Goal: Check status: Check status

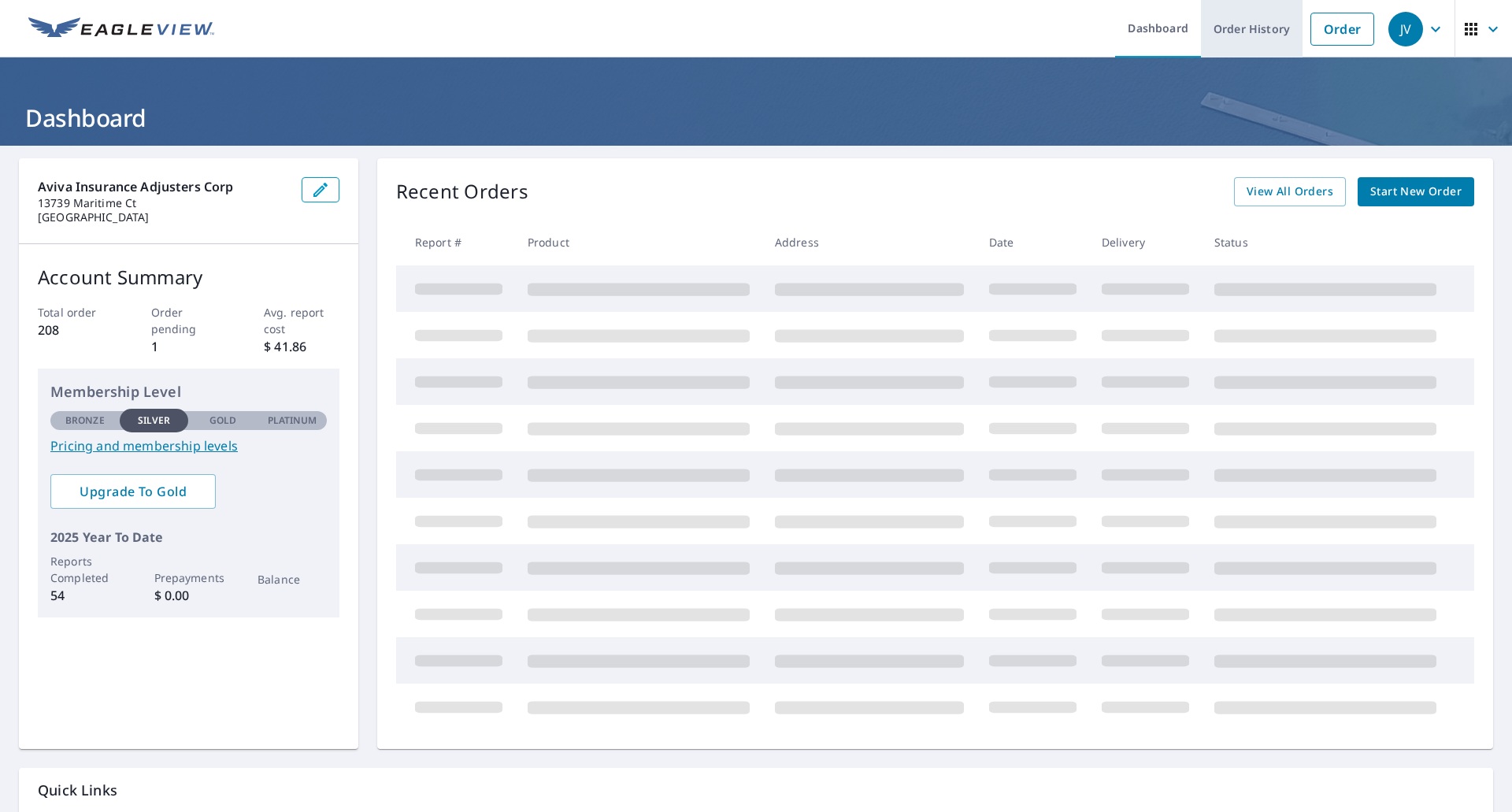
click at [1222, 33] on link "Order History" at bounding box center [1251, 28] width 101 height 57
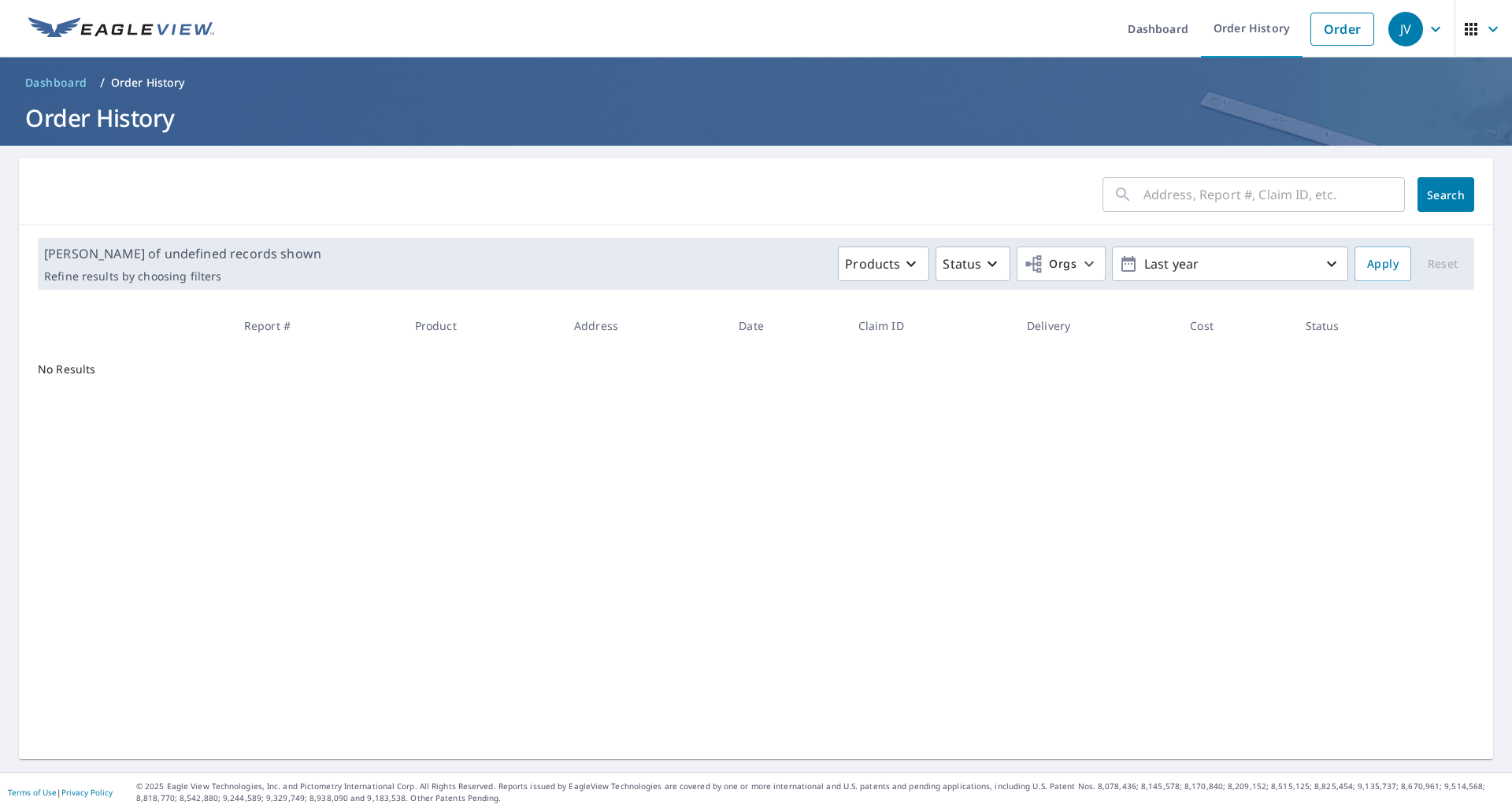
click at [1163, 200] on input "text" at bounding box center [1273, 194] width 262 height 44
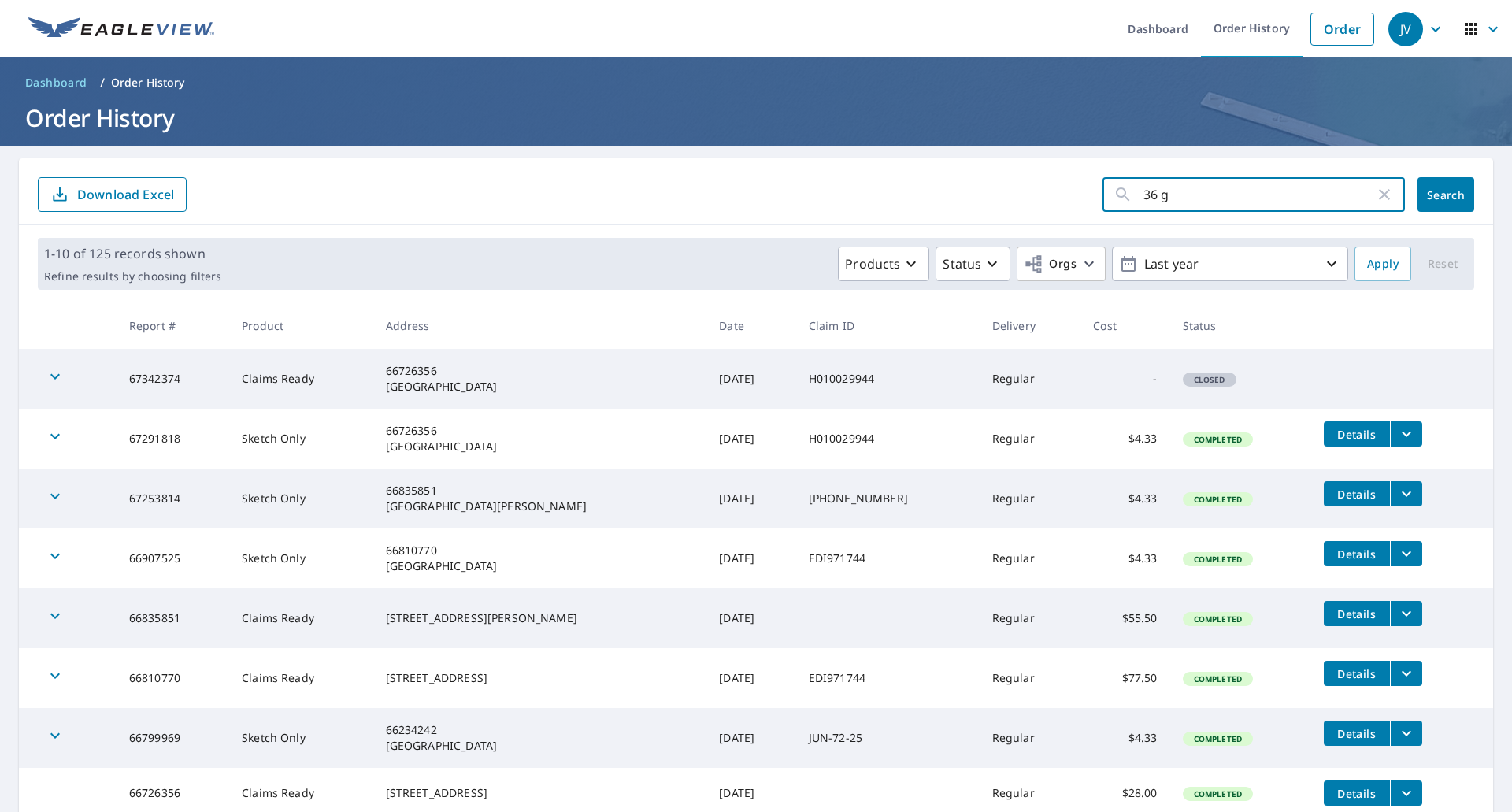
type input "36 golfview"
click at [1439, 186] on button "Search" at bounding box center [1445, 194] width 57 height 35
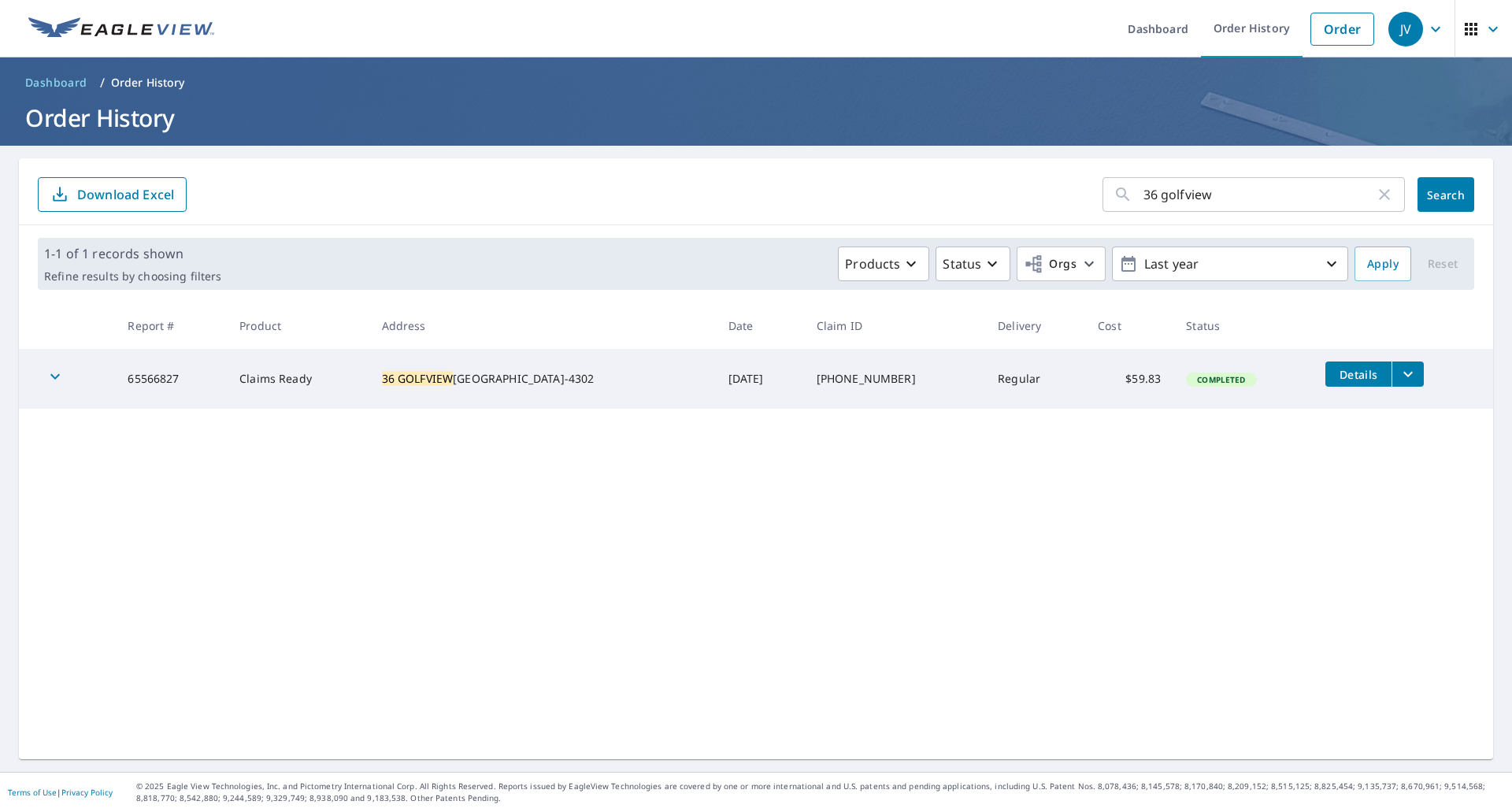
click at [1400, 378] on button "filesDropdownBtn-65566827" at bounding box center [1407, 374] width 32 height 25
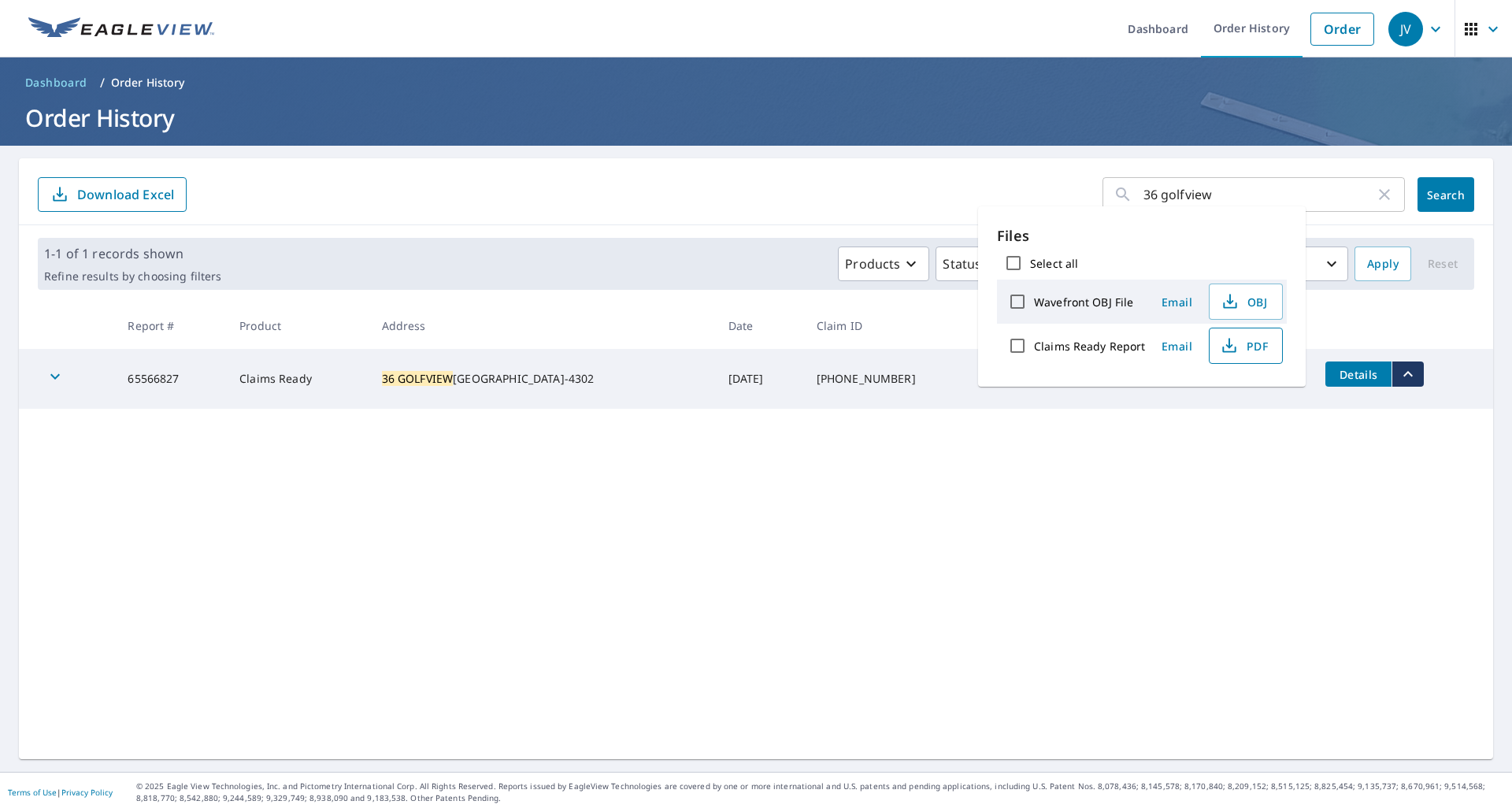
click at [1233, 345] on icon "button" at bounding box center [1229, 346] width 19 height 19
